Goal: Use online tool/utility

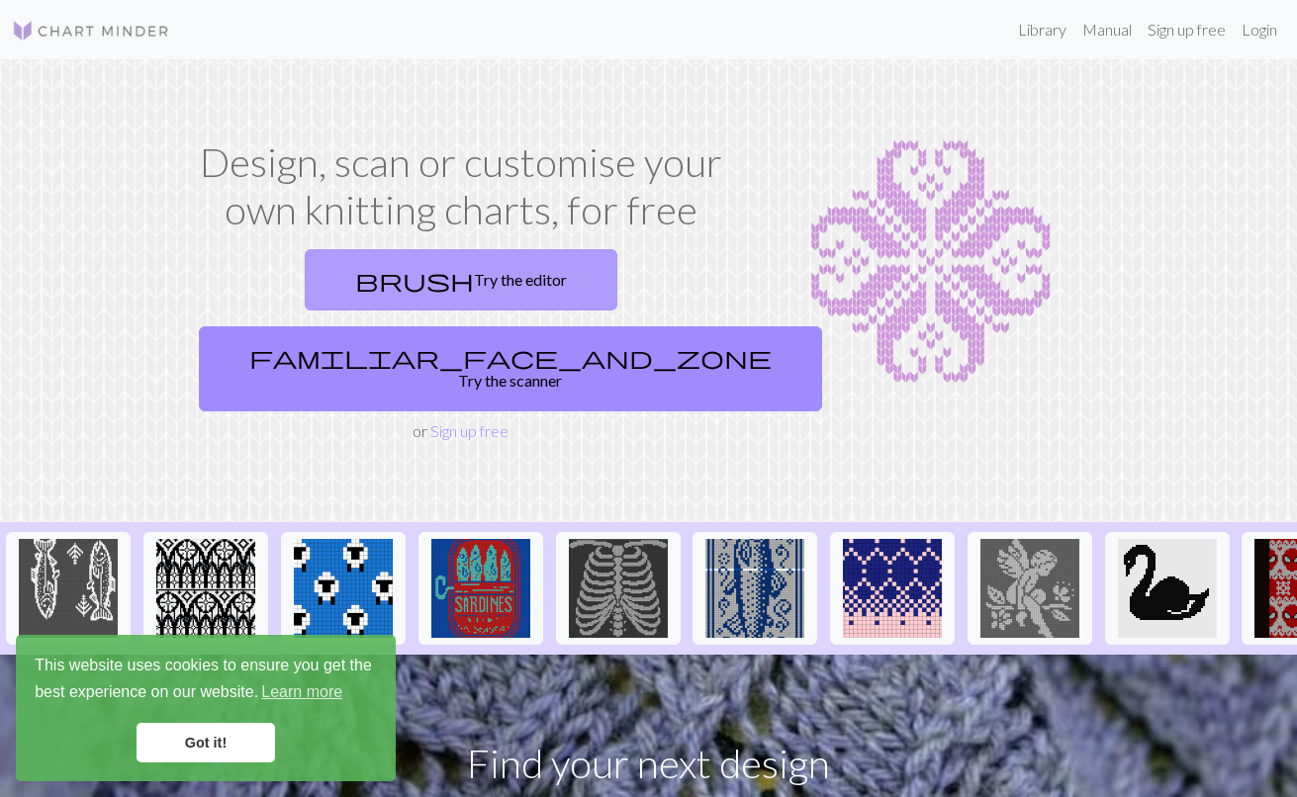
click at [346, 276] on link "brush Try the editor" at bounding box center [461, 279] width 313 height 61
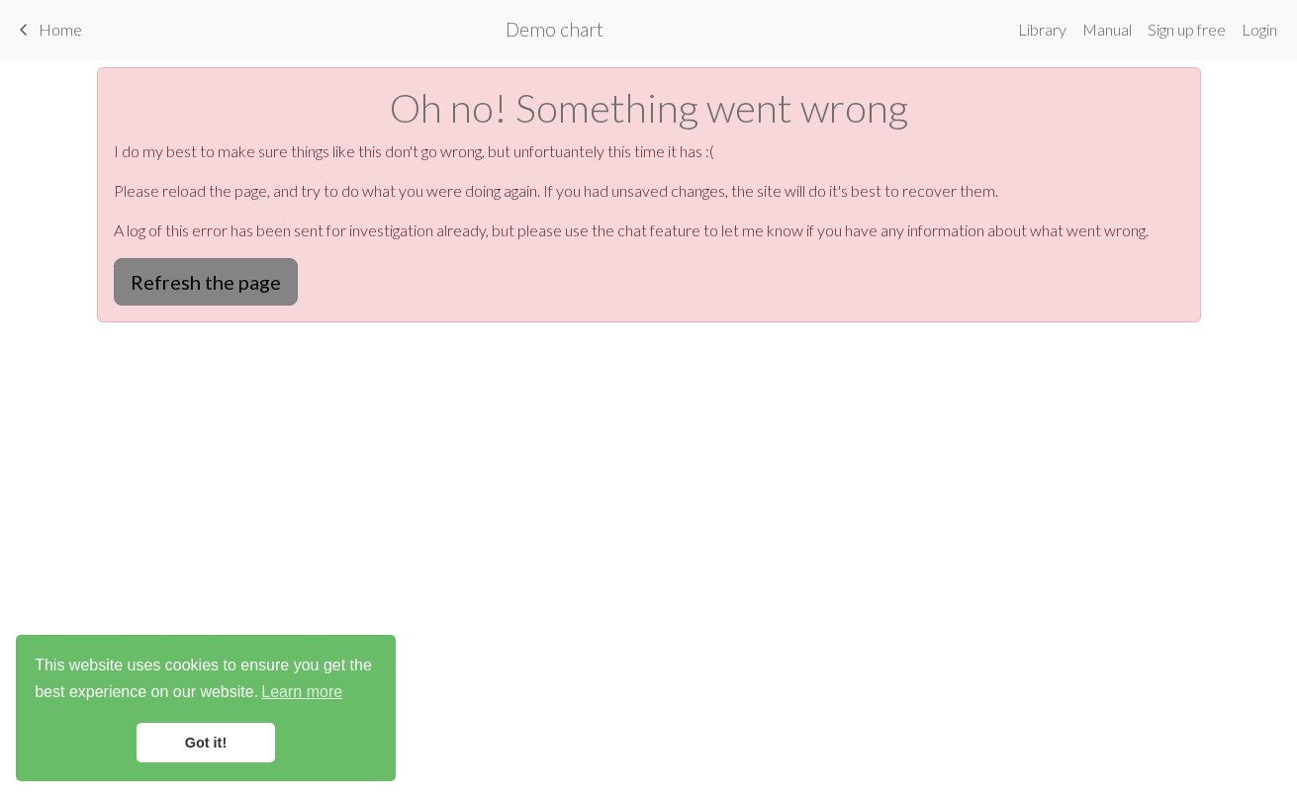
click at [219, 285] on button "Refresh the page" at bounding box center [206, 281] width 184 height 47
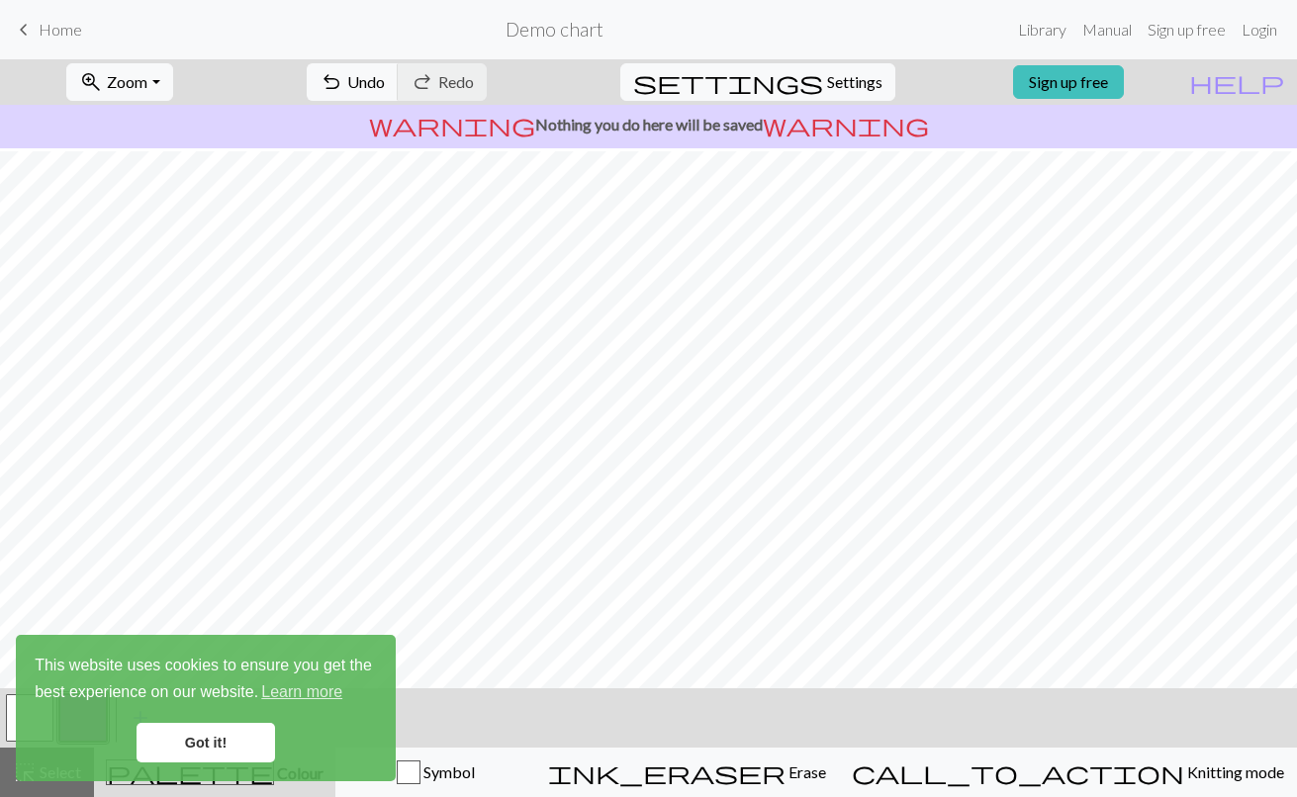
scroll to position [182, 0]
click at [385, 76] on span "Undo" at bounding box center [366, 81] width 38 height 19
click at [44, 35] on span "Home" at bounding box center [61, 29] width 44 height 19
